Goal: Task Accomplishment & Management: Use online tool/utility

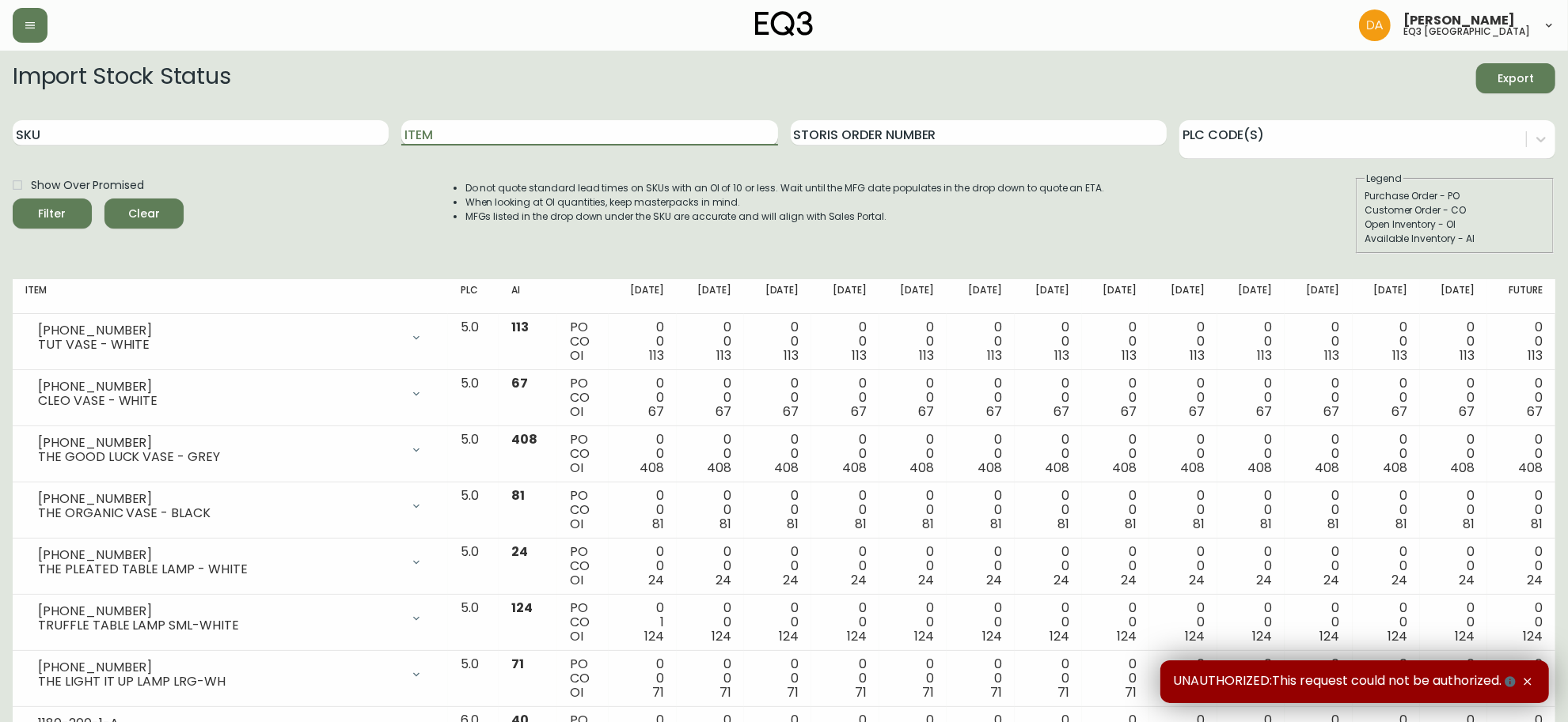
click at [536, 130] on input "Item" at bounding box center [589, 133] width 376 height 26
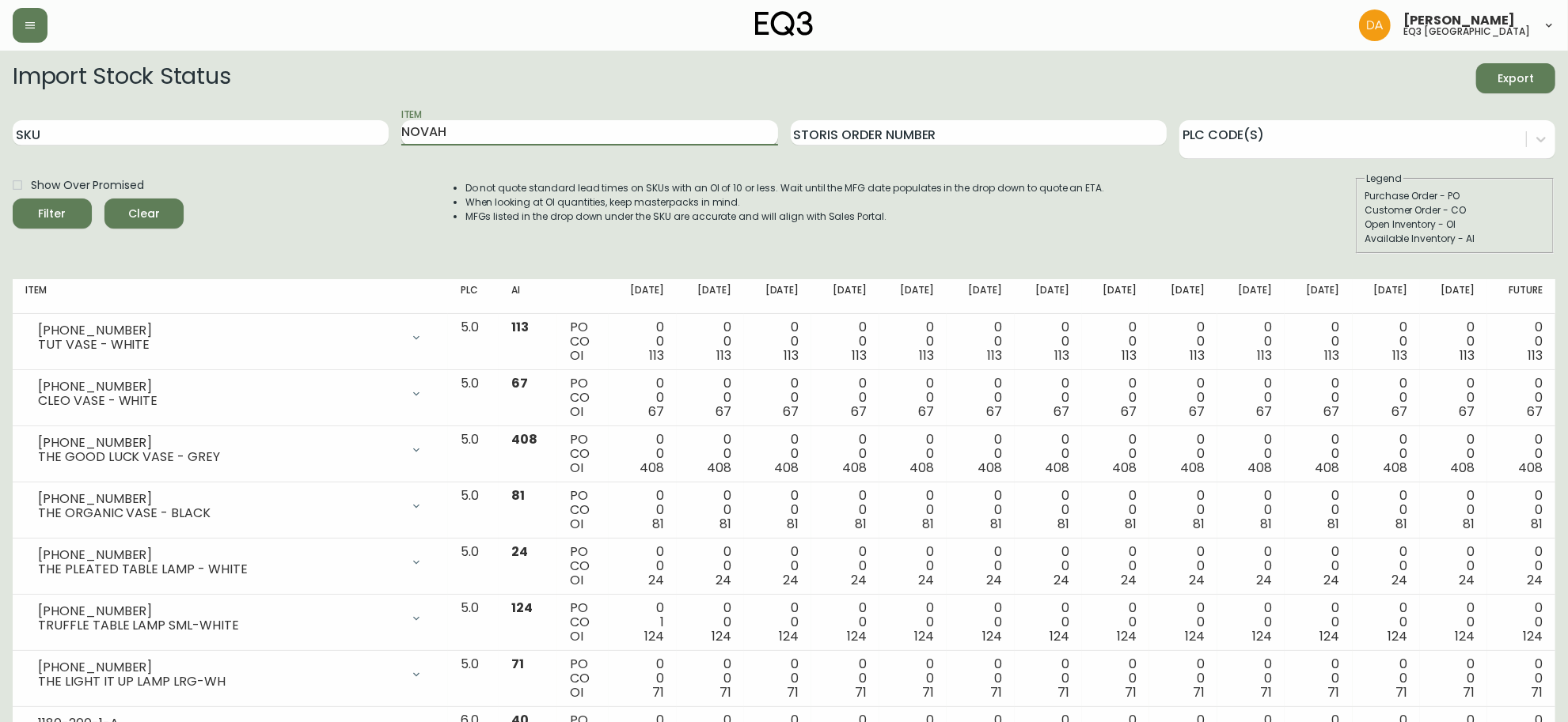
click at [13, 199] on button "Filter" at bounding box center [52, 213] width 79 height 30
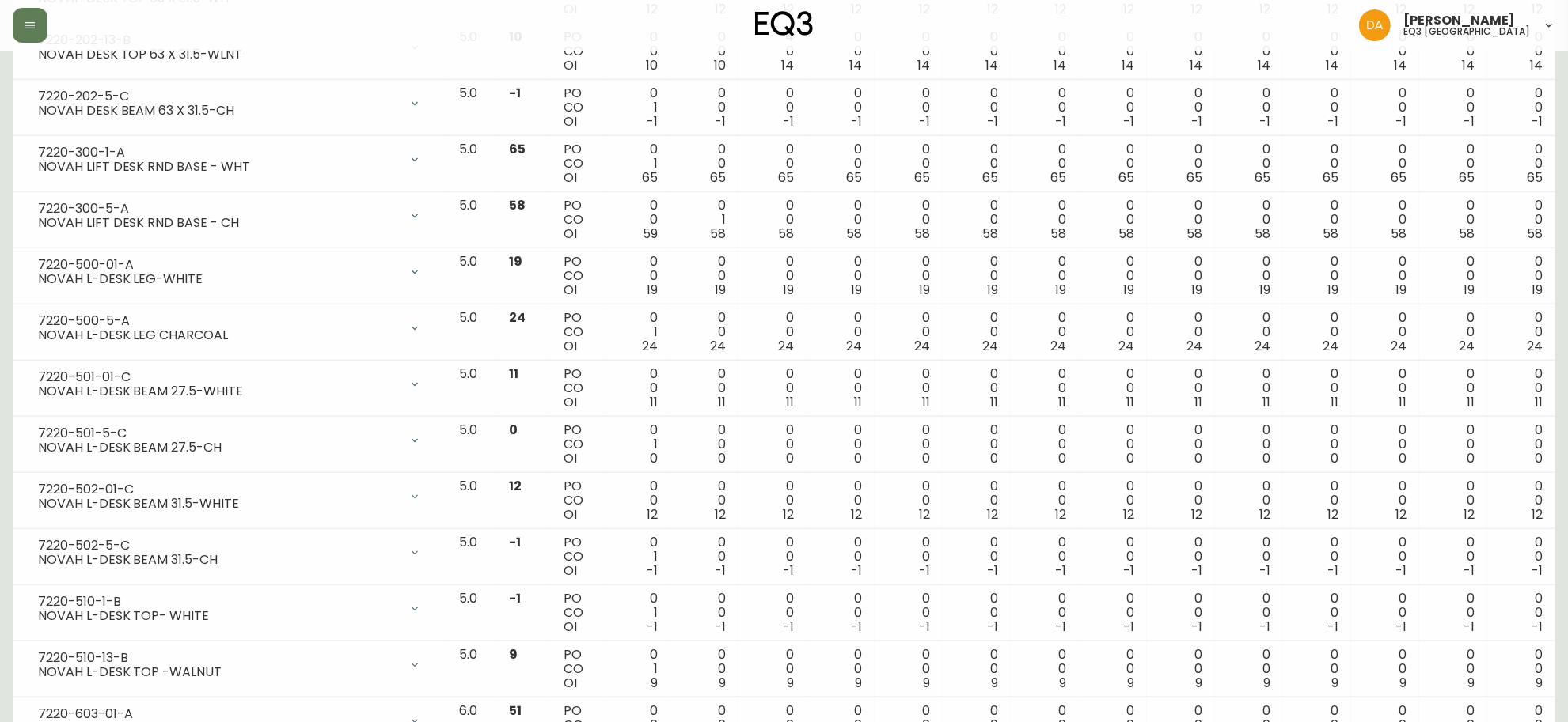
scroll to position [1429, 0]
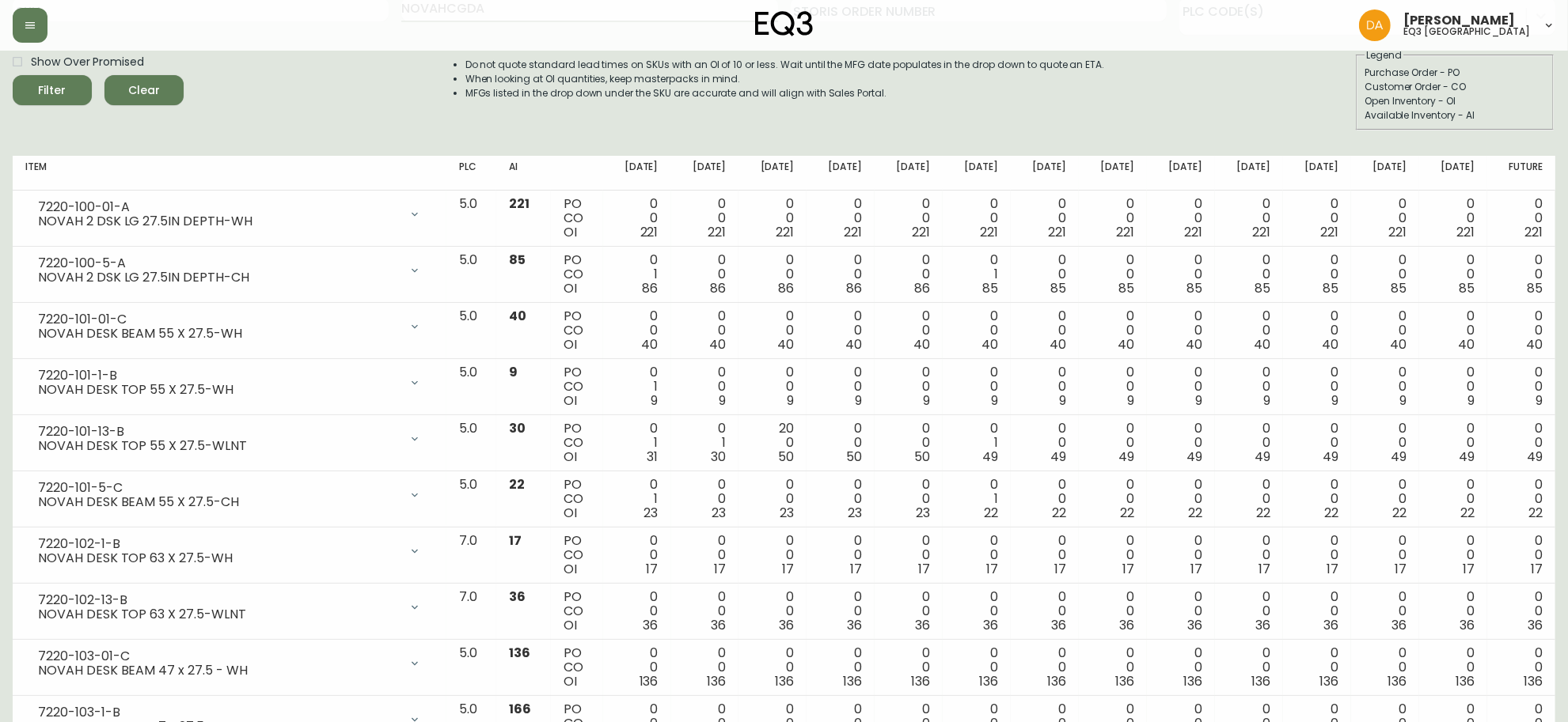
type input "NOVAHCGDA"
